Goal: Task Accomplishment & Management: Complete application form

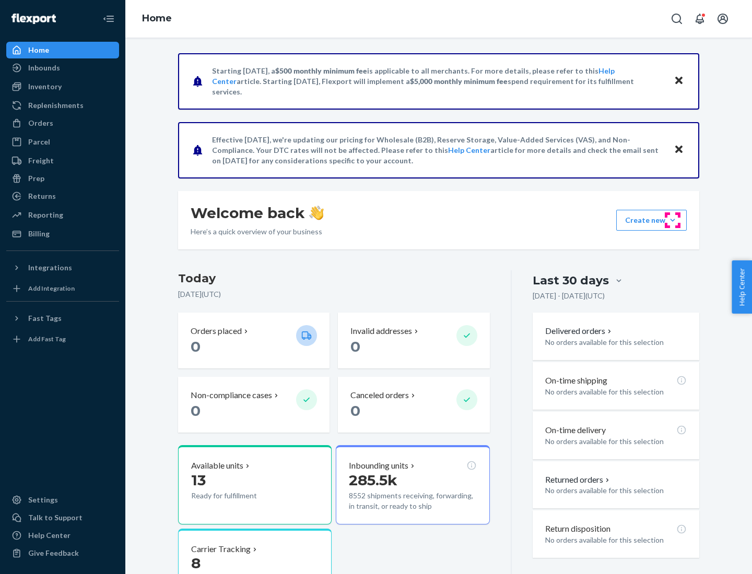
click at [672, 220] on button "Create new Create new inbound Create new order Create new product" at bounding box center [651, 220] width 70 height 21
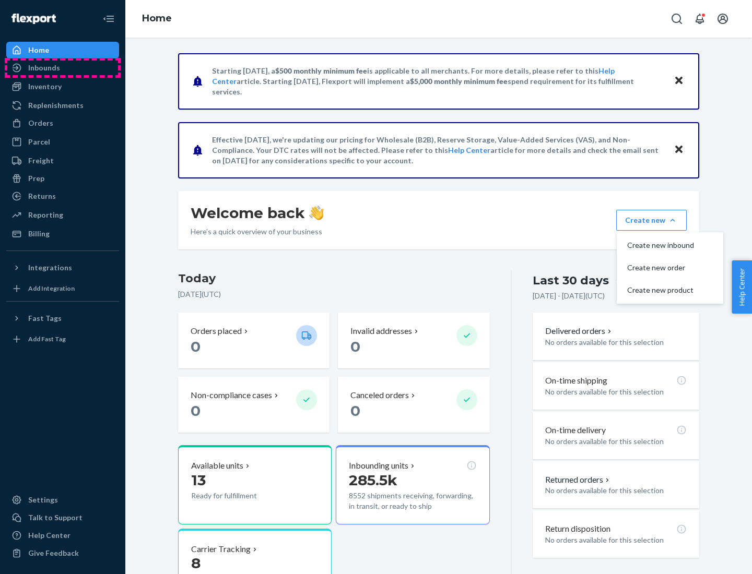
click at [63, 68] on div "Inbounds" at bounding box center [62, 68] width 111 height 15
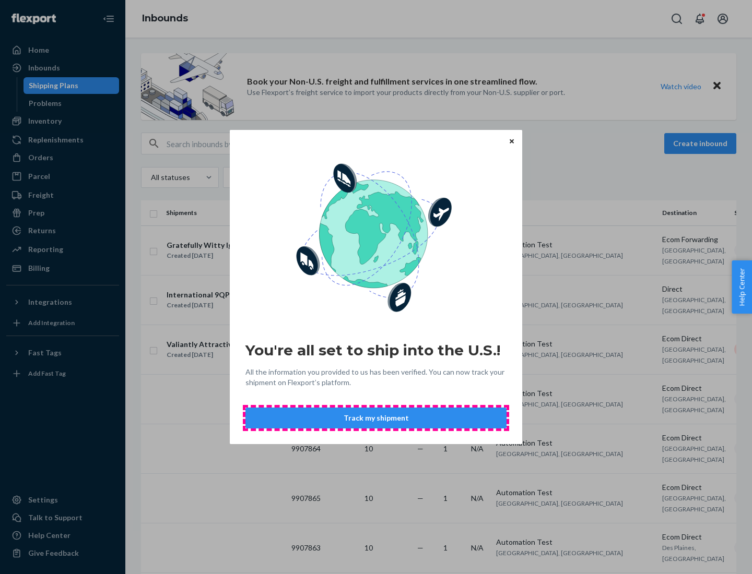
click at [376, 418] on button "Track my shipment" at bounding box center [375, 418] width 261 height 21
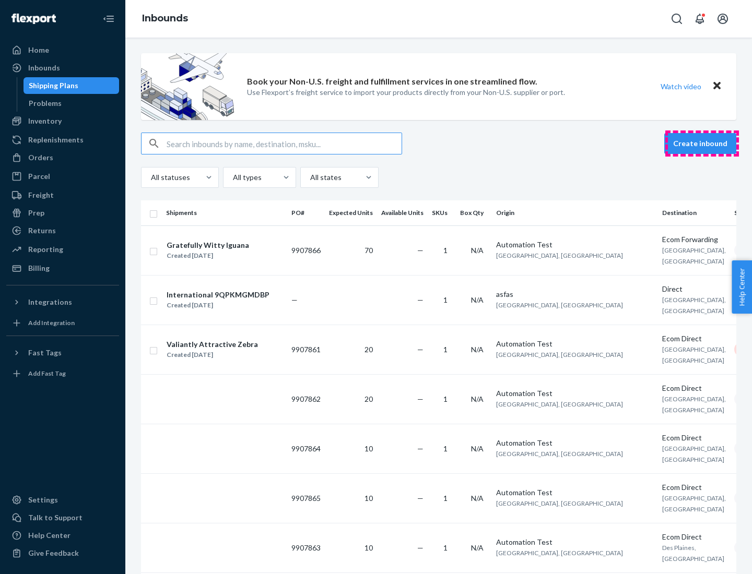
click at [702, 144] on button "Create inbound" at bounding box center [700, 143] width 72 height 21
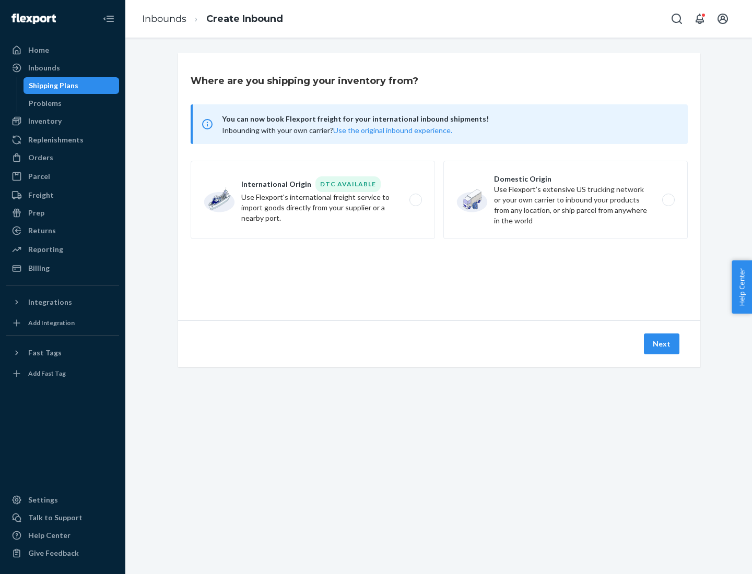
click at [313, 200] on label "International Origin DTC Available Use Flexport's international freight service…" at bounding box center [313, 200] width 244 height 78
click at [415, 200] on input "International Origin DTC Available Use Flexport's international freight service…" at bounding box center [418, 200] width 7 height 7
radio input "true"
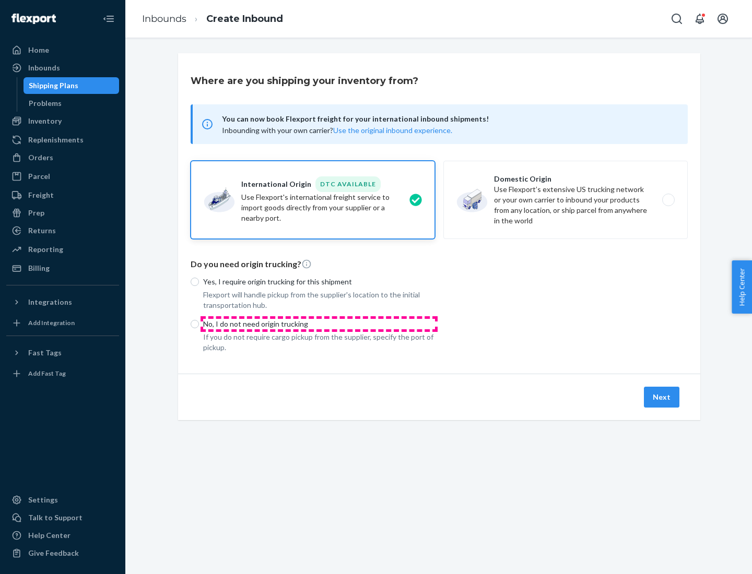
click at [319, 324] on p "No, I do not need origin trucking" at bounding box center [319, 324] width 232 height 10
click at [199, 324] on input "No, I do not need origin trucking" at bounding box center [195, 324] width 8 height 8
radio input "true"
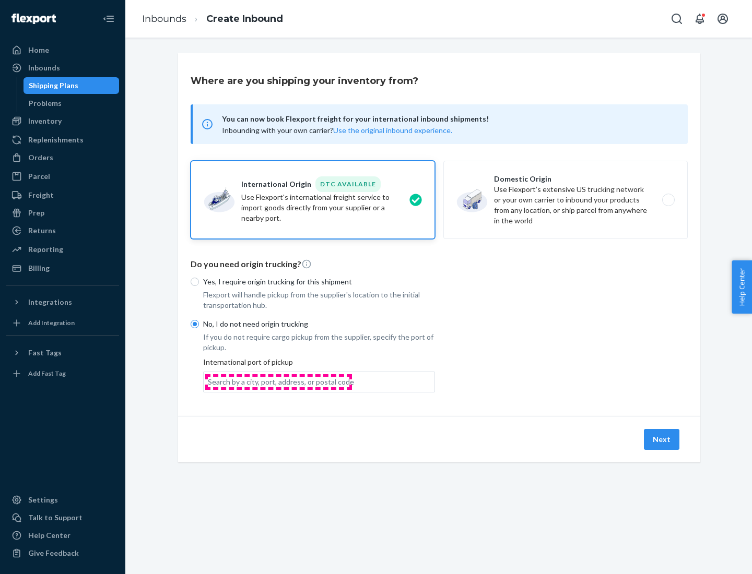
click at [278, 382] on div "Search by a city, port, address, or postal code" at bounding box center [281, 382] width 146 height 10
click at [209, 382] on input "Search by a city, port, address, or postal code" at bounding box center [208, 382] width 1 height 10
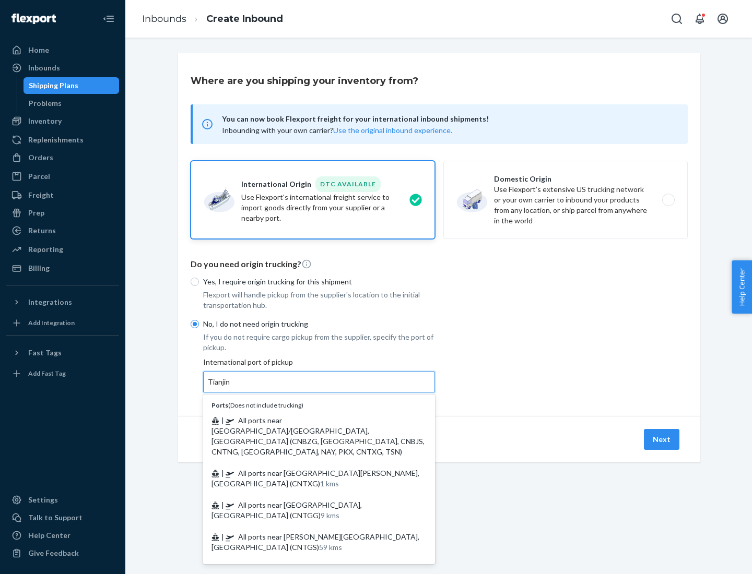
click at [308, 420] on span "| All ports near [GEOGRAPHIC_DATA]/[GEOGRAPHIC_DATA], [GEOGRAPHIC_DATA] (CNBZG,…" at bounding box center [317, 436] width 213 height 40
click at [231, 387] on input "Tianjin" at bounding box center [219, 382] width 23 height 10
type input "All ports near [GEOGRAPHIC_DATA]/[GEOGRAPHIC_DATA], [GEOGRAPHIC_DATA] (CNBZG, […"
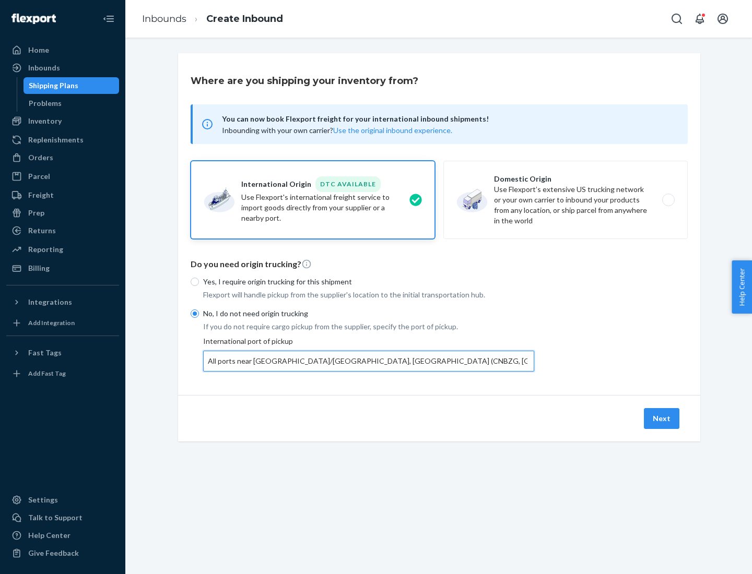
click at [662, 418] on button "Next" at bounding box center [661, 418] width 35 height 21
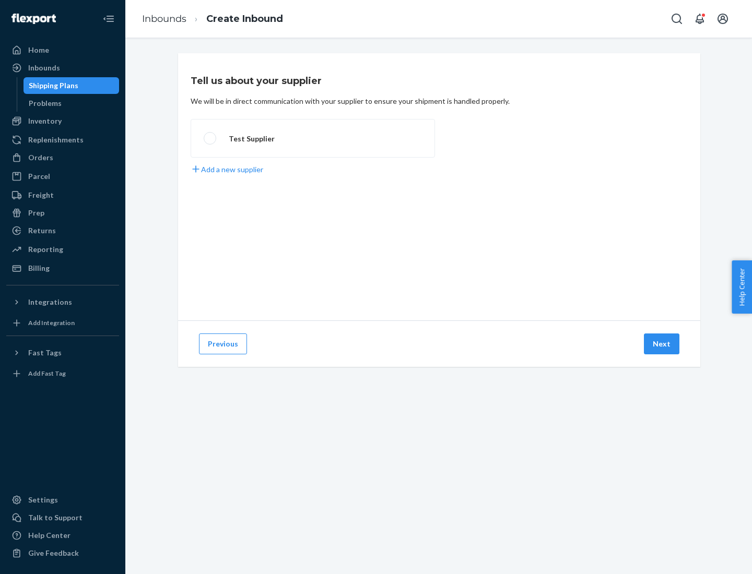
click at [313, 138] on label "Test Supplier" at bounding box center [313, 138] width 244 height 39
click at [210, 138] on input "Test Supplier" at bounding box center [207, 138] width 7 height 7
radio input "true"
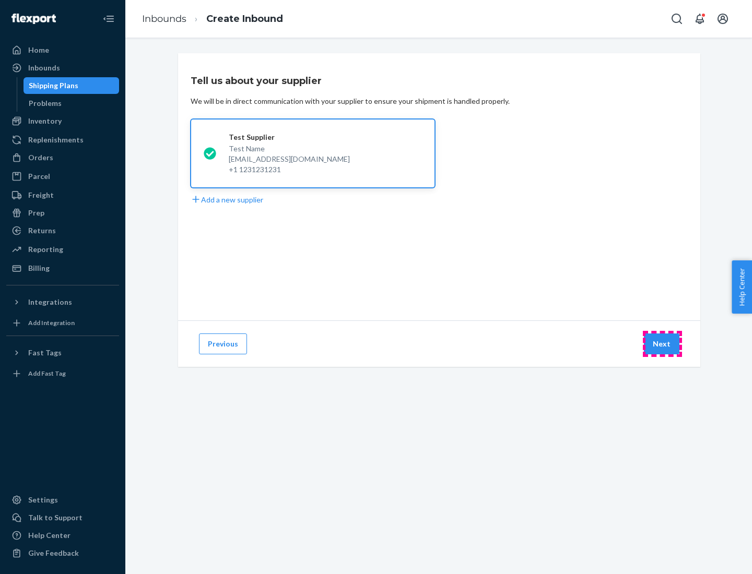
click at [662, 344] on button "Next" at bounding box center [661, 344] width 35 height 21
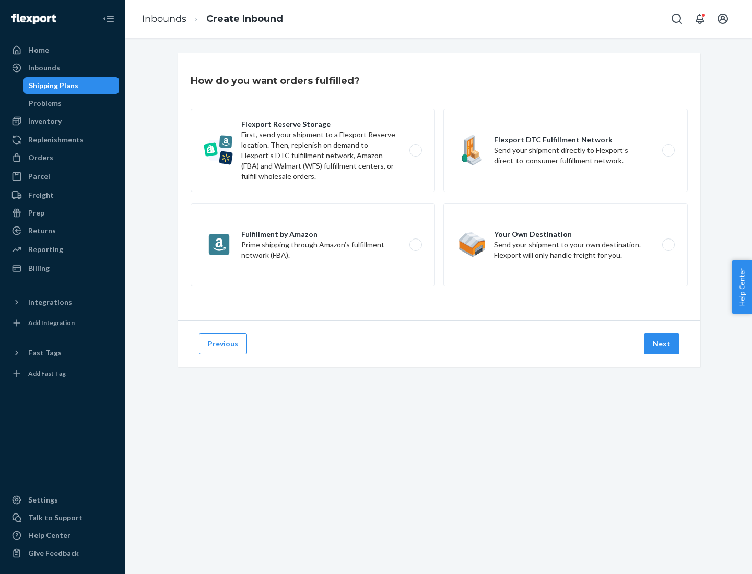
click at [313, 150] on label "Flexport Reserve Storage First, send your shipment to a Flexport Reserve locati…" at bounding box center [313, 151] width 244 height 84
click at [415, 150] on input "Flexport Reserve Storage First, send your shipment to a Flexport Reserve locati…" at bounding box center [418, 150] width 7 height 7
radio input "true"
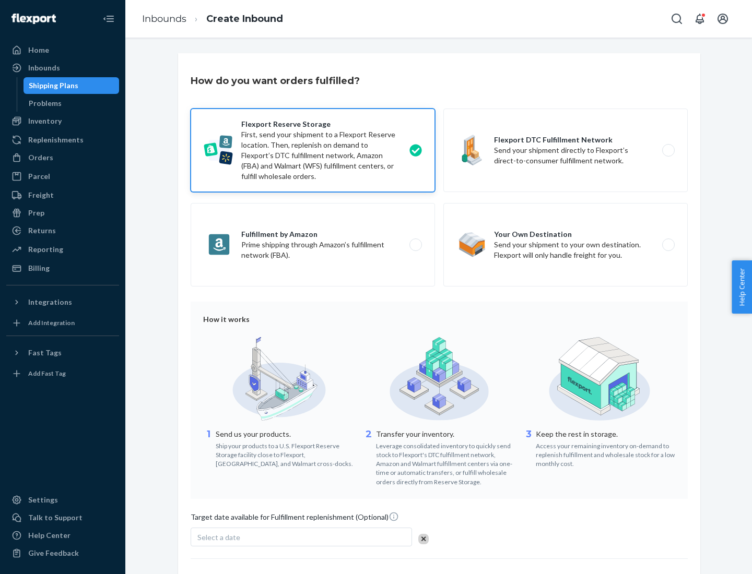
scroll to position [86, 0]
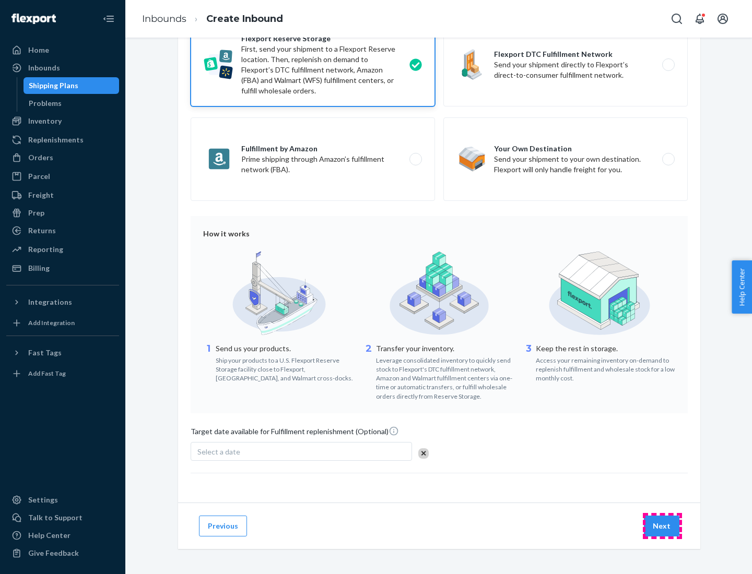
click at [662, 526] on button "Next" at bounding box center [661, 526] width 35 height 21
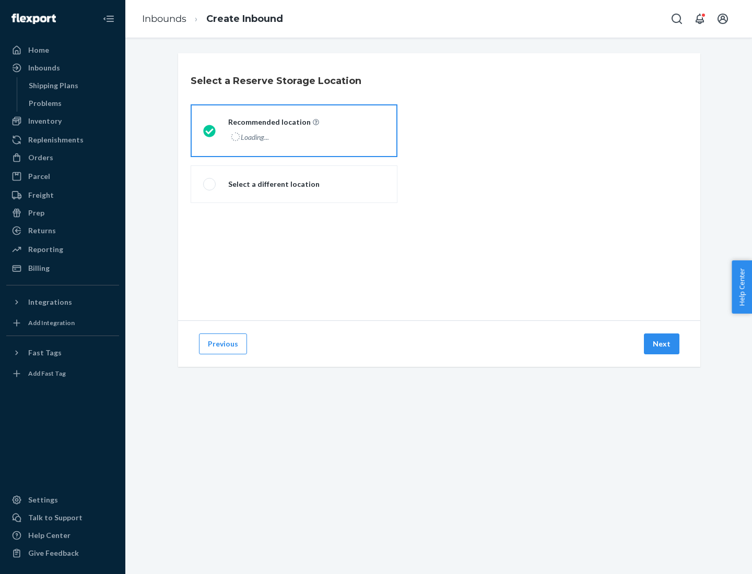
click at [294, 130] on div "Loading..." at bounding box center [272, 136] width 89 height 15
click at [210, 130] on input "Recommended location Loading..." at bounding box center [206, 130] width 7 height 7
click at [662, 344] on button "Next" at bounding box center [661, 344] width 35 height 21
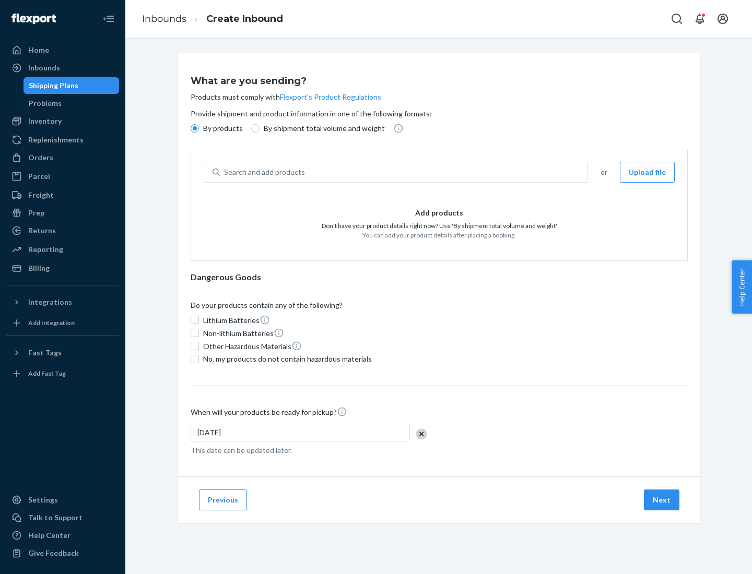
click at [404, 172] on div "Search and add products" at bounding box center [403, 172] width 367 height 19
click at [225, 172] on input "Search and add products" at bounding box center [224, 172] width 1 height 10
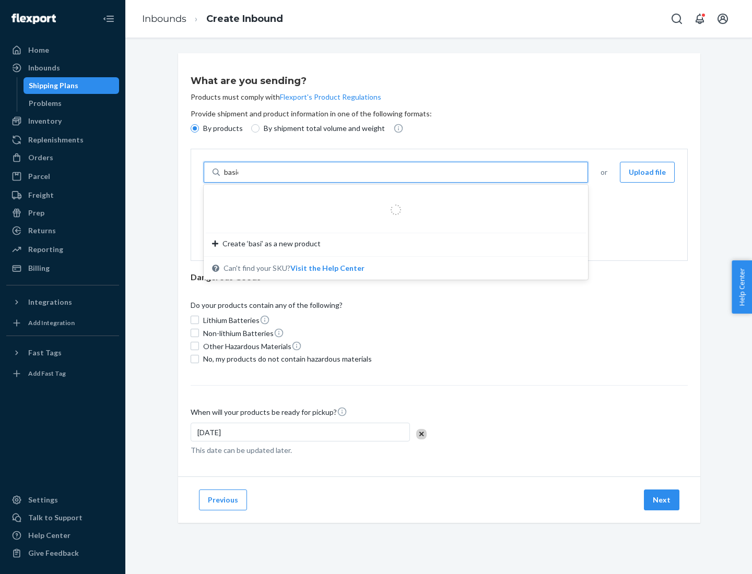
type input "basic"
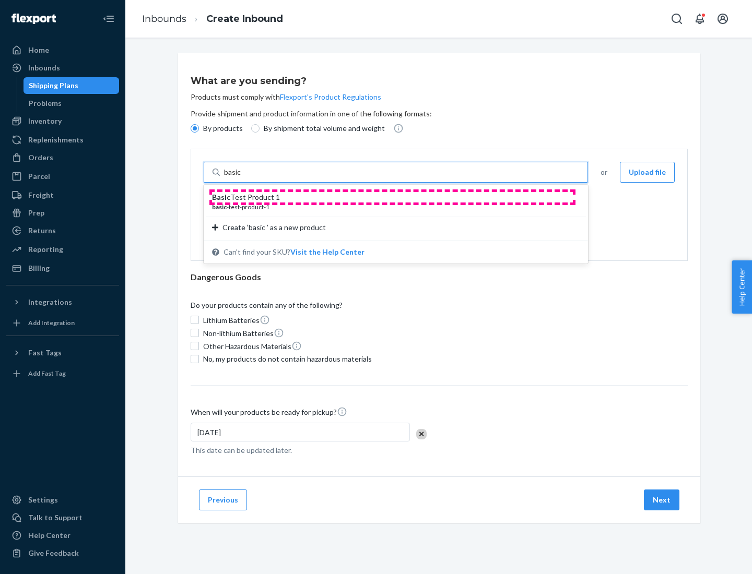
click at [392, 197] on div "Basic Test Product 1" at bounding box center [391, 197] width 359 height 10
click at [243, 177] on input "basic" at bounding box center [233, 172] width 19 height 10
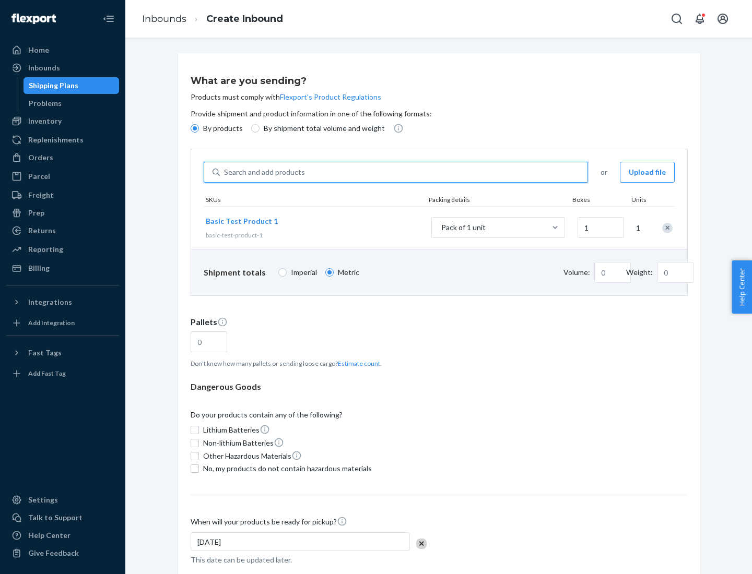
type input "1.09"
type input "3.27"
type input "3"
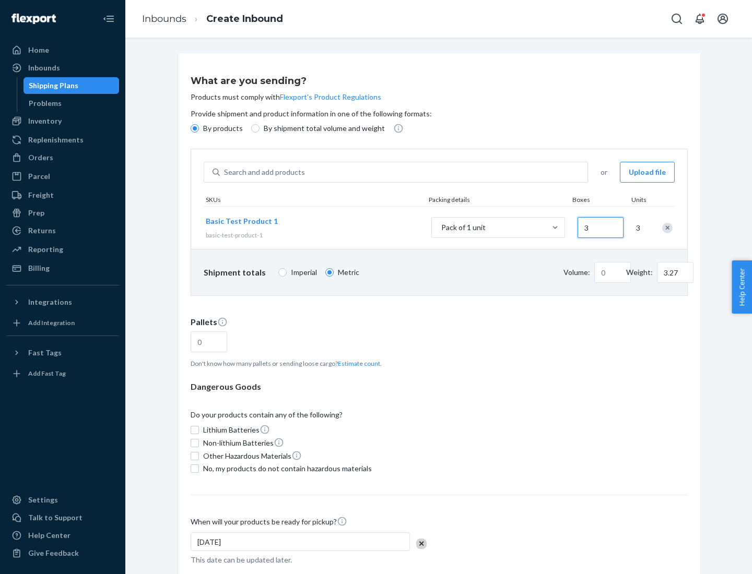
type input "0.01"
type input "32.66"
type input "30"
type input "0.07"
type input "326.59"
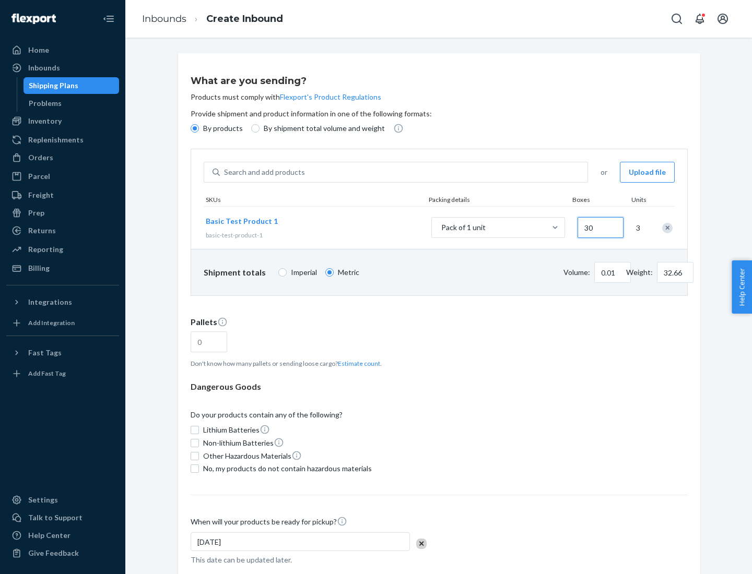
type input "300"
type input "0.68"
type input "3265.86"
type input "3000"
type input "1.09"
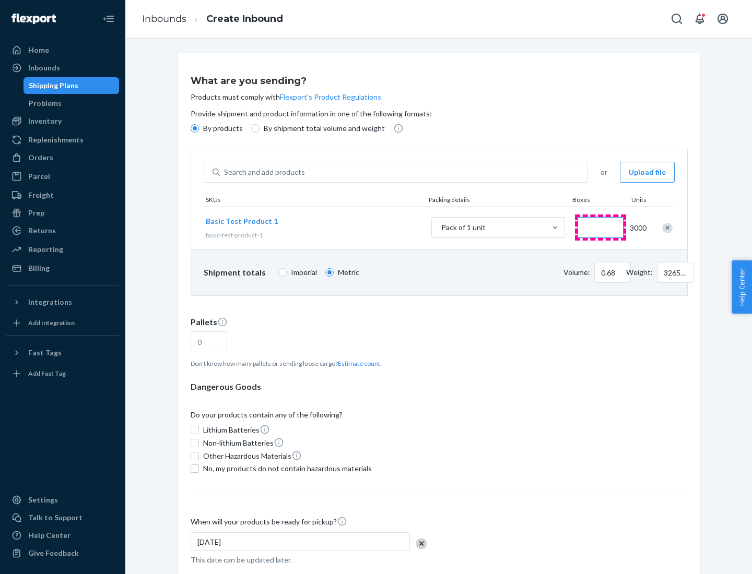
type input "1"
type input "10.89"
type input "10"
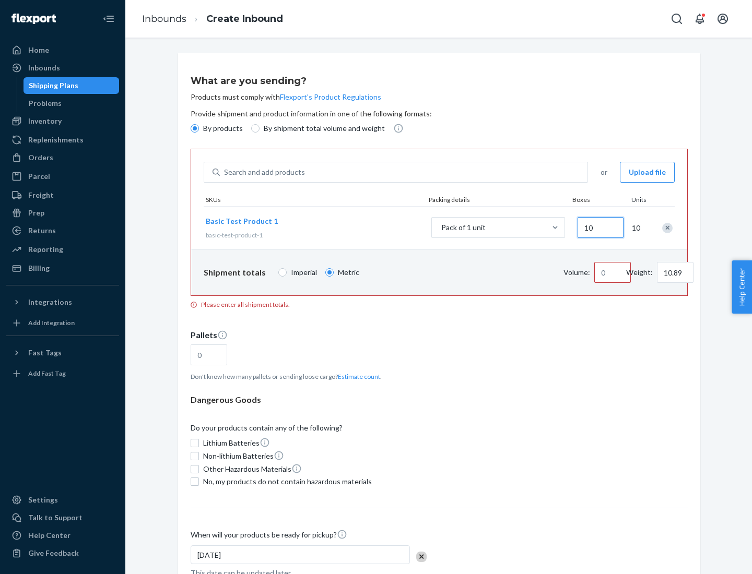
type input "0.02"
type input "108.86"
type input "100"
type input "0.23"
type input "1088.62"
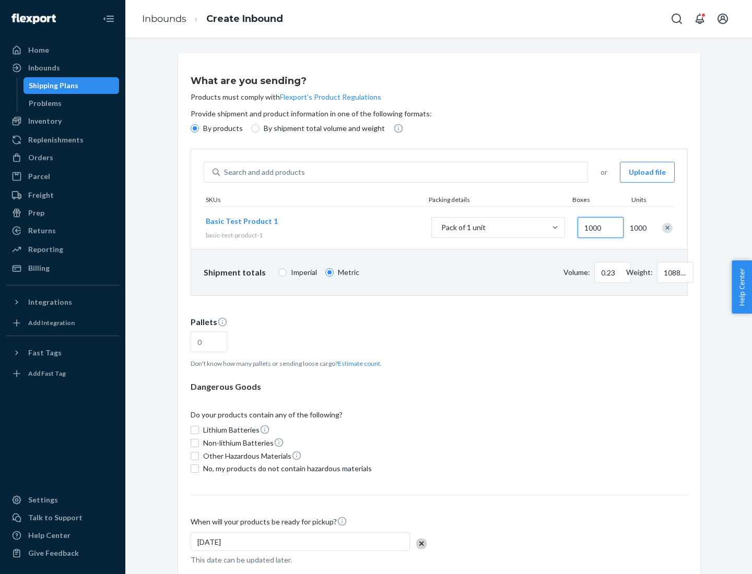
scroll to position [36, 0]
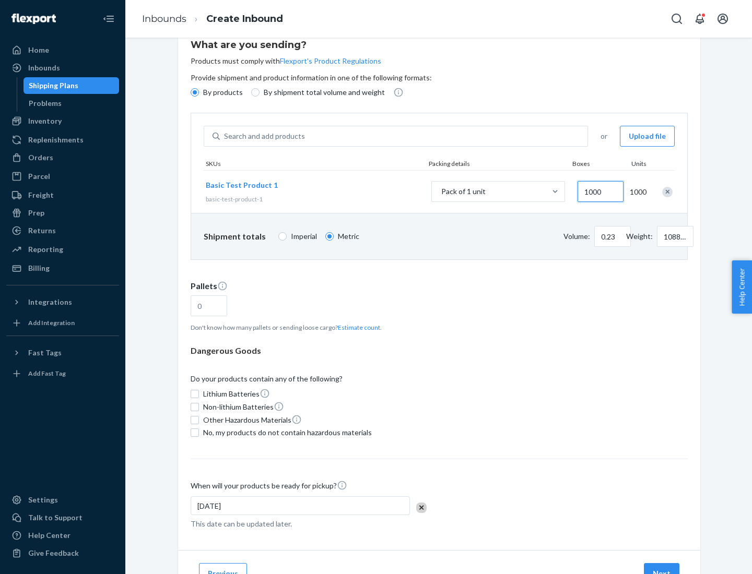
type input "1000"
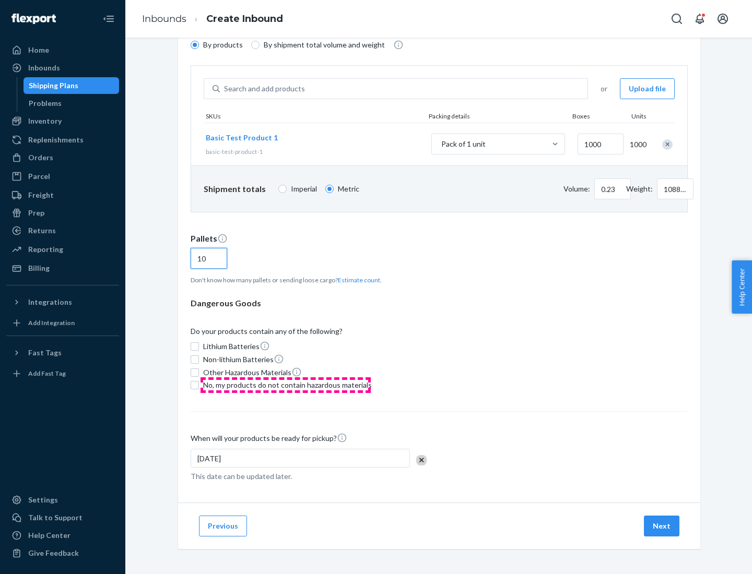
type input "10"
click at [286, 385] on span "No, my products do not contain hazardous materials" at bounding box center [287, 385] width 169 height 10
click at [199, 385] on input "No, my products do not contain hazardous materials" at bounding box center [195, 385] width 8 height 8
checkbox input "true"
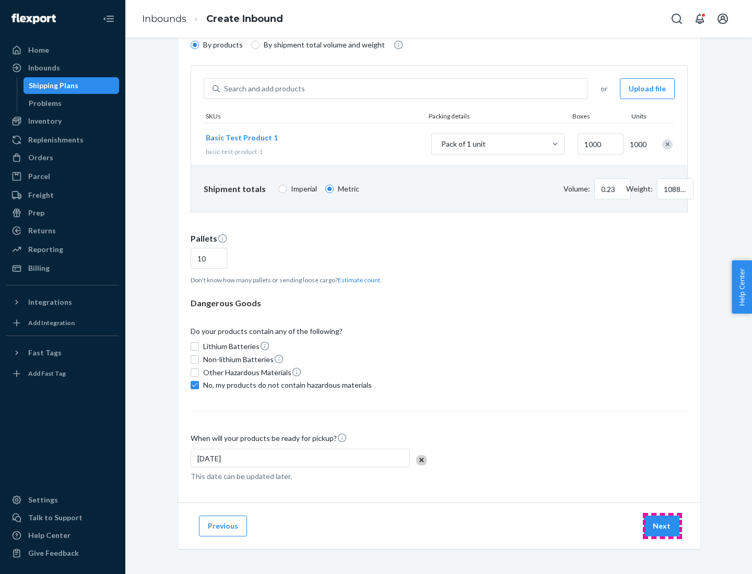
click at [662, 526] on button "Next" at bounding box center [661, 526] width 35 height 21
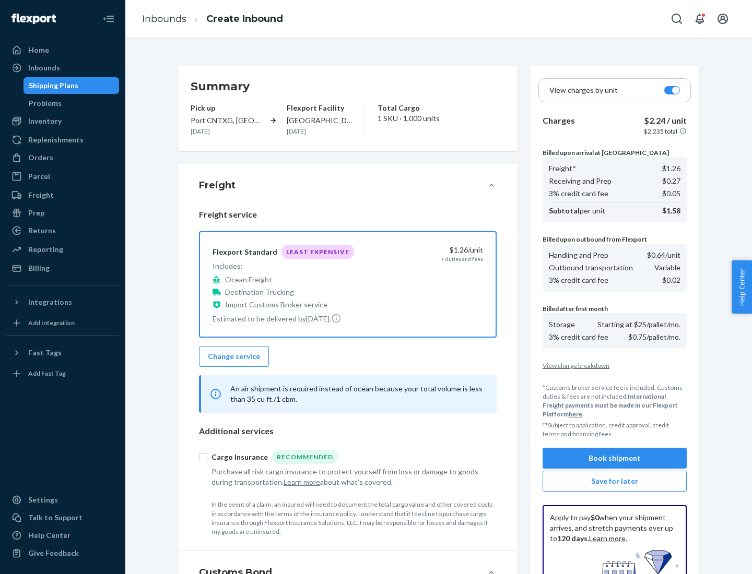
scroll to position [152, 0]
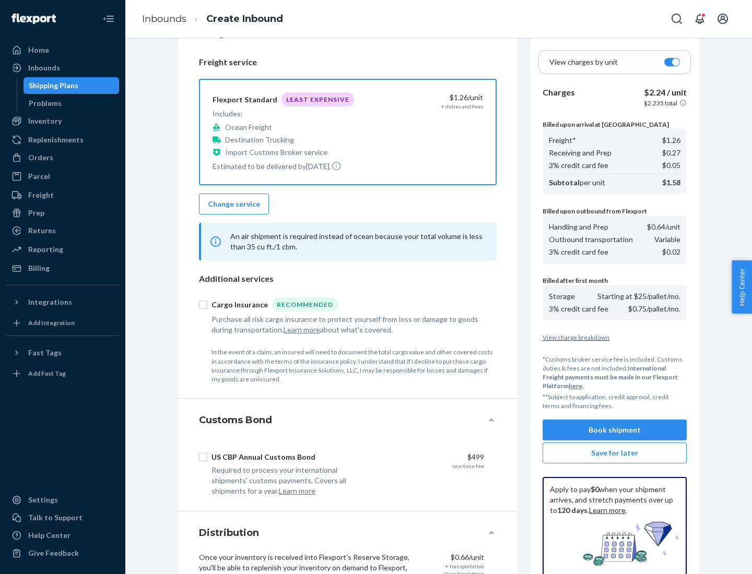
click at [614, 430] on button "Book shipment" at bounding box center [614, 430] width 144 height 21
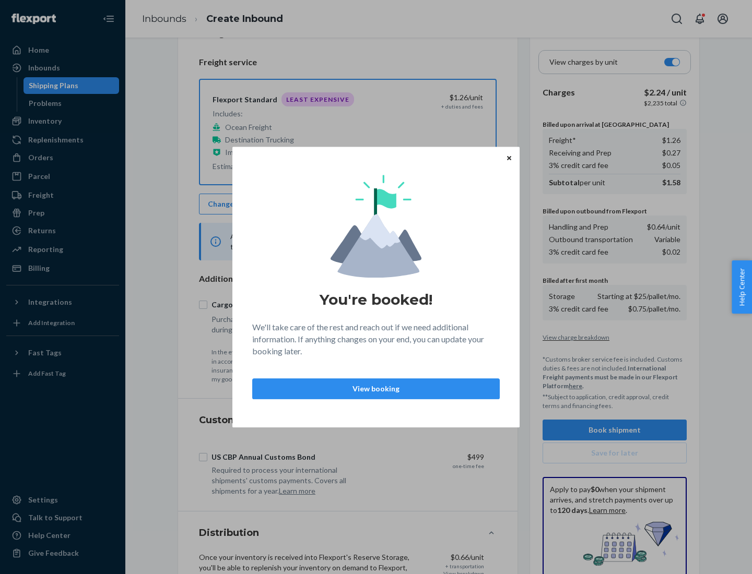
click at [376, 388] on p "View booking" at bounding box center [376, 389] width 230 height 10
